Goal: Navigation & Orientation: Find specific page/section

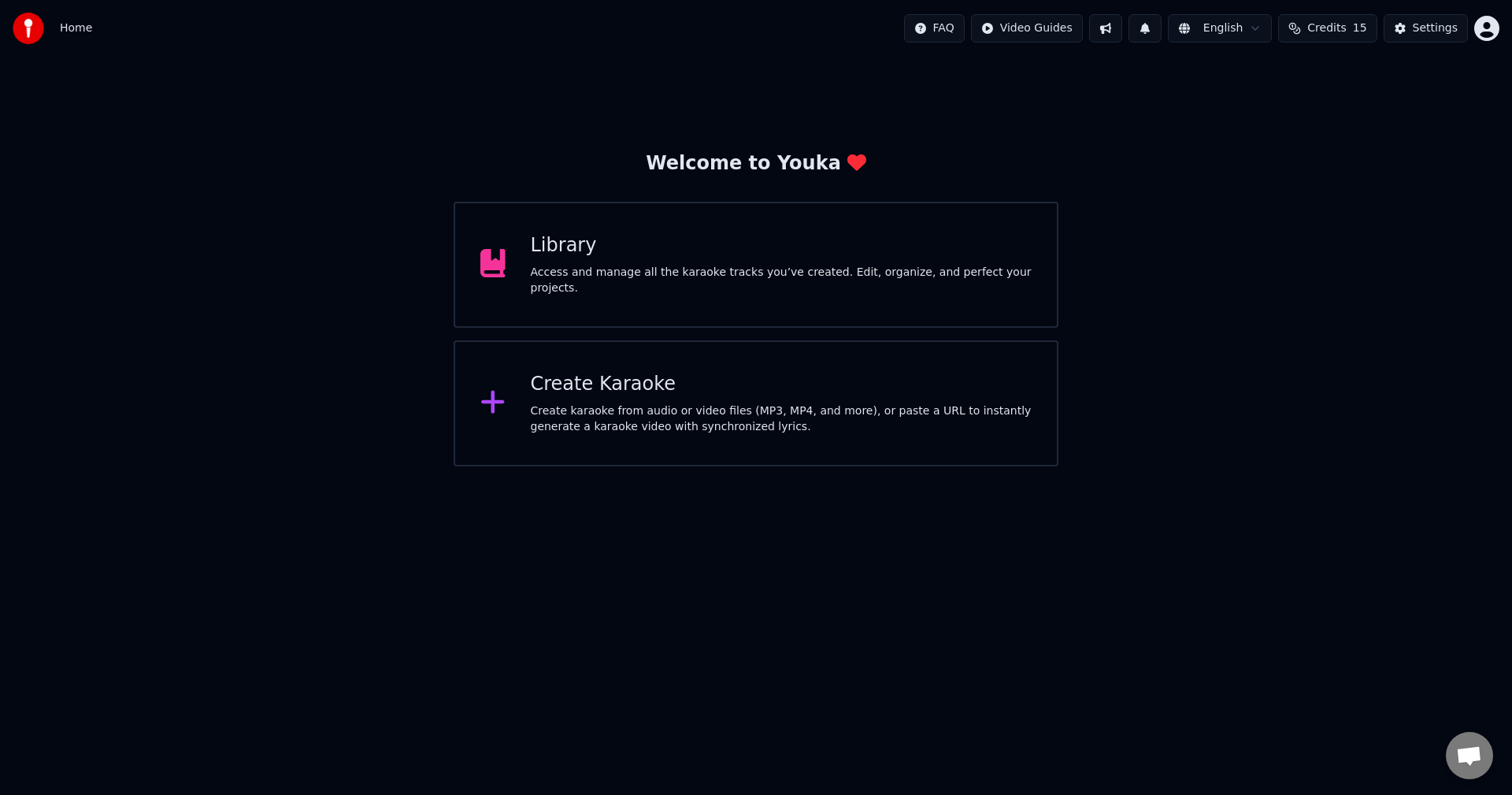
click at [635, 293] on div "Library Access and manage all the karaoke tracks you’ve created. Edit, organize…" at bounding box center [756, 264] width 605 height 126
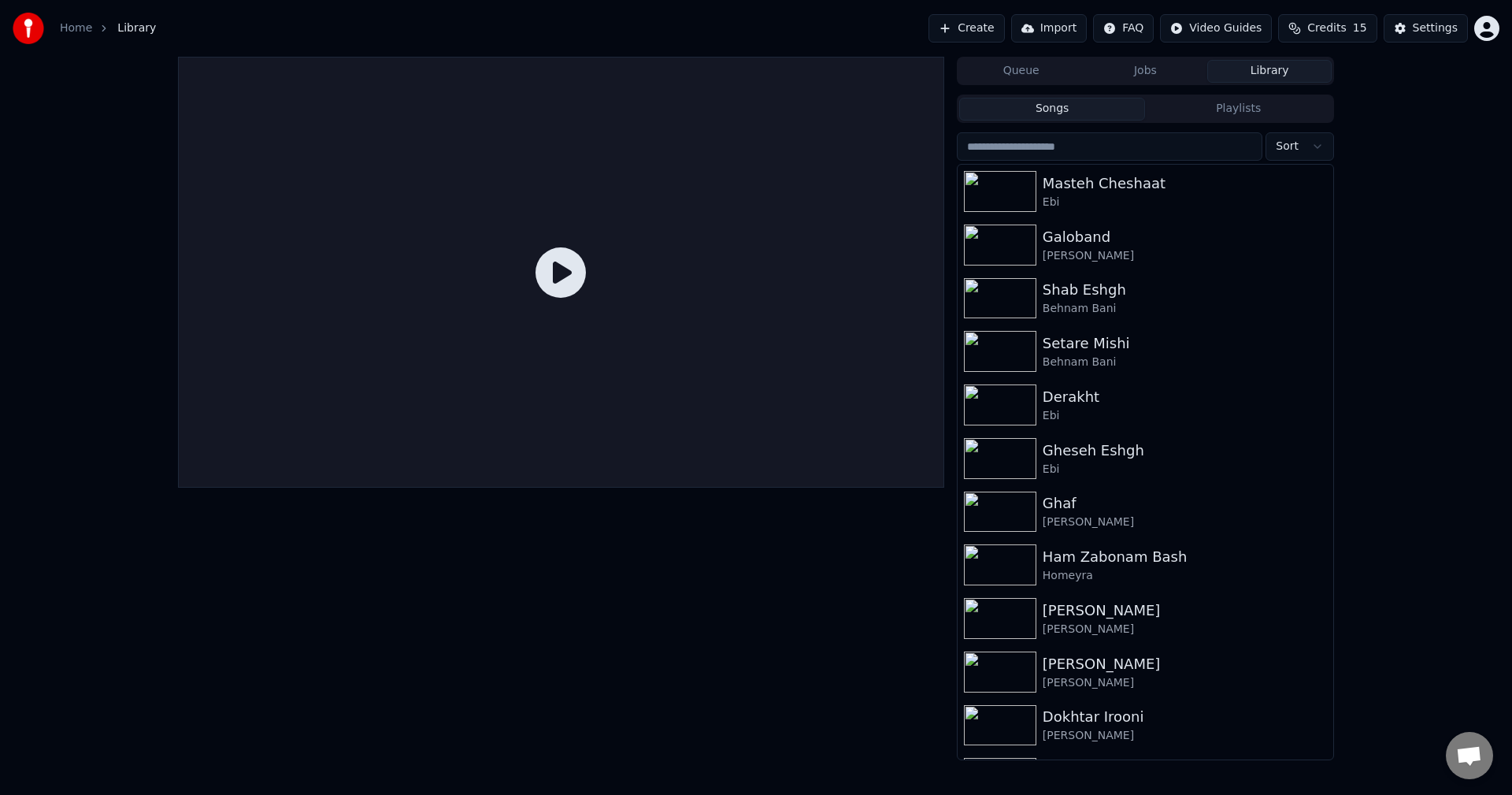
click at [67, 21] on link "Home" at bounding box center [75, 28] width 32 height 16
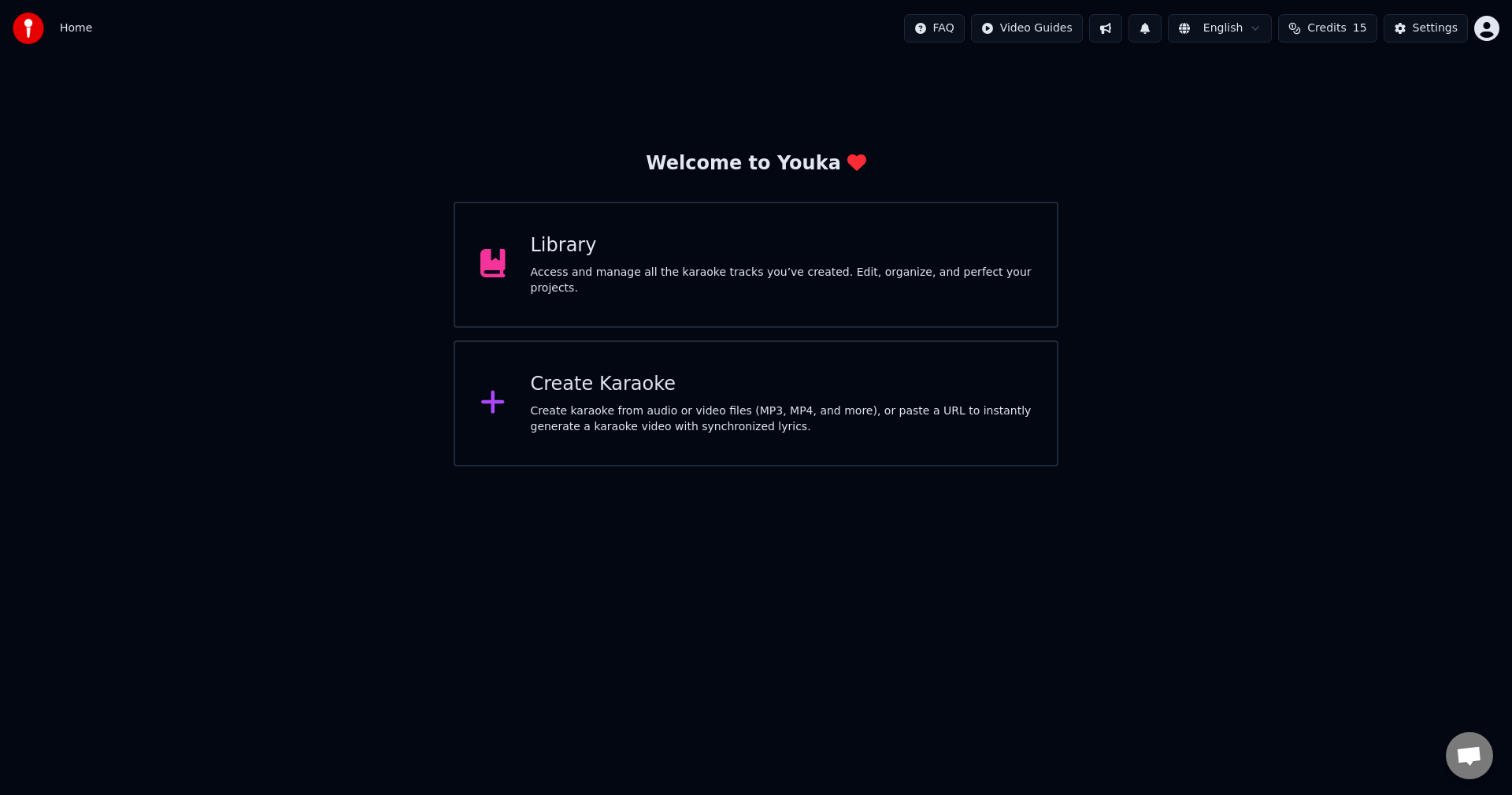
click at [1261, 342] on div "Welcome to Youka Library Access and manage all the karaoke tracks you’ve create…" at bounding box center [756, 261] width 1512 height 409
